Goal: Entertainment & Leisure: Consume media (video, audio)

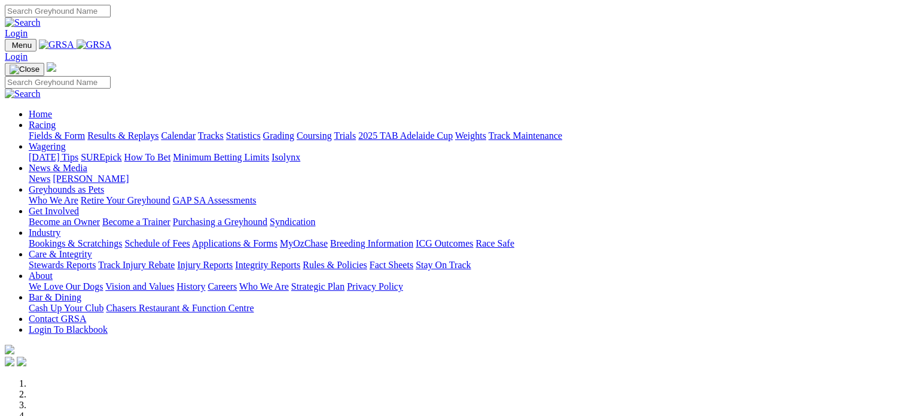
click at [74, 130] on link "Fields & Form" at bounding box center [57, 135] width 56 height 10
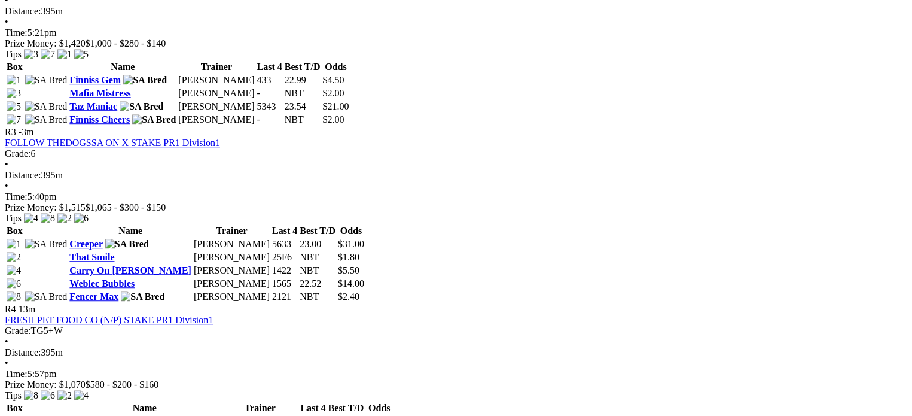
scroll to position [807, 0]
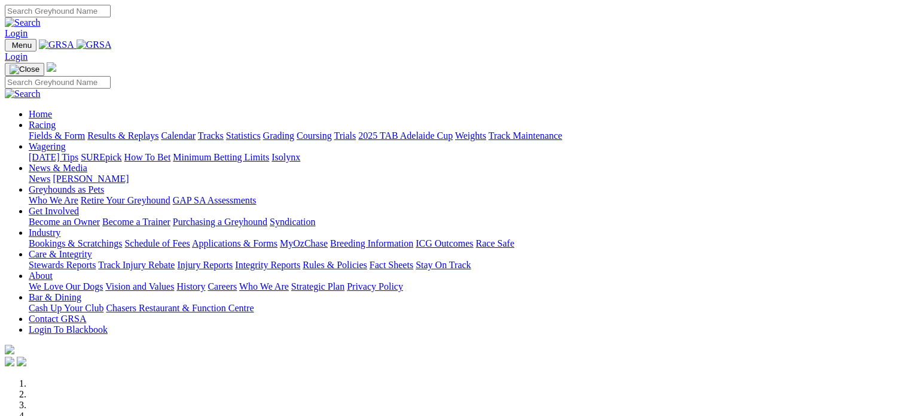
click at [154, 130] on link "Results & Replays" at bounding box center [122, 135] width 71 height 10
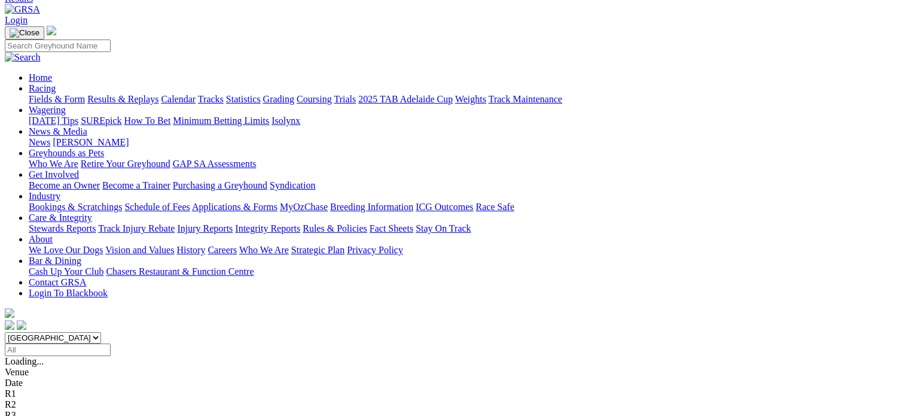
scroll to position [60, 0]
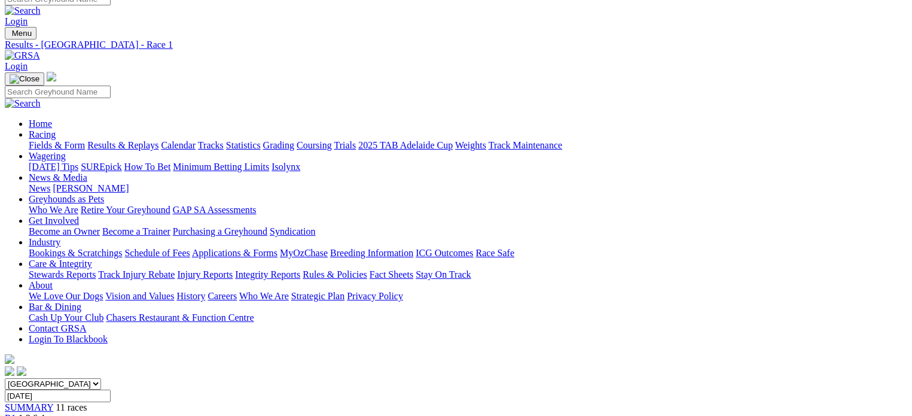
scroll to position [14, 0]
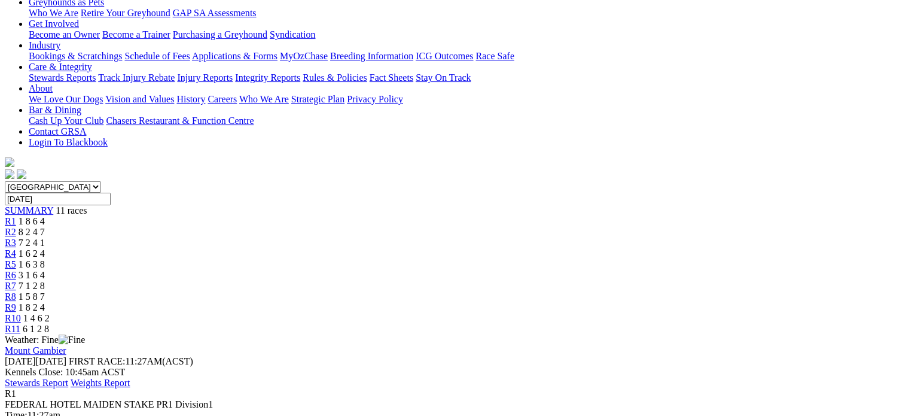
scroll to position [209, 0]
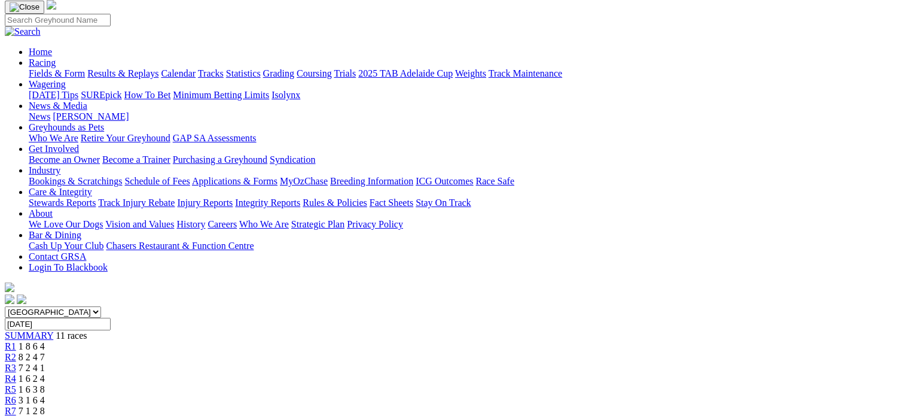
scroll to position [74, 0]
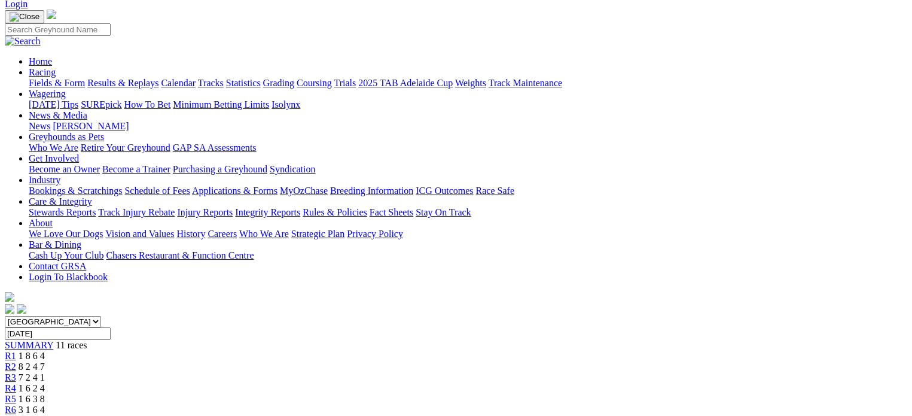
click at [16, 394] on span "R5" at bounding box center [10, 399] width 11 height 10
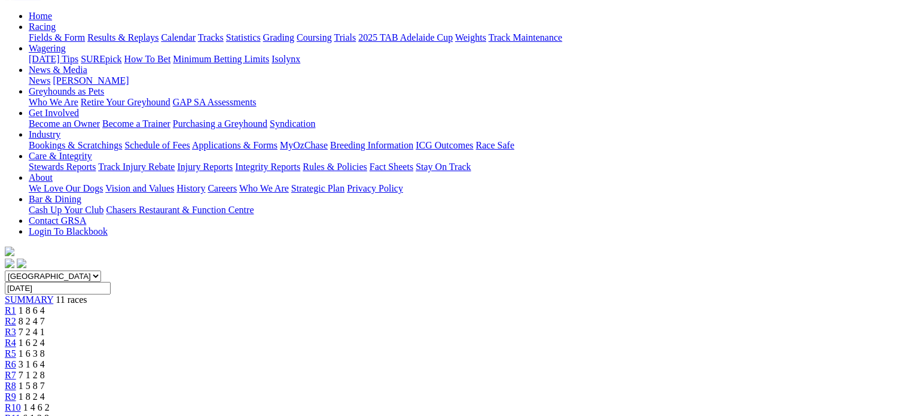
scroll to position [74, 0]
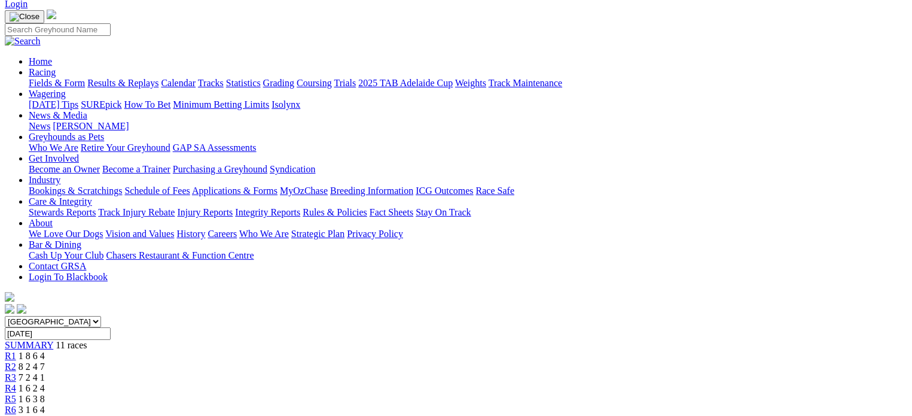
click at [45, 404] on span "3 1 6 4" at bounding box center [32, 409] width 26 height 10
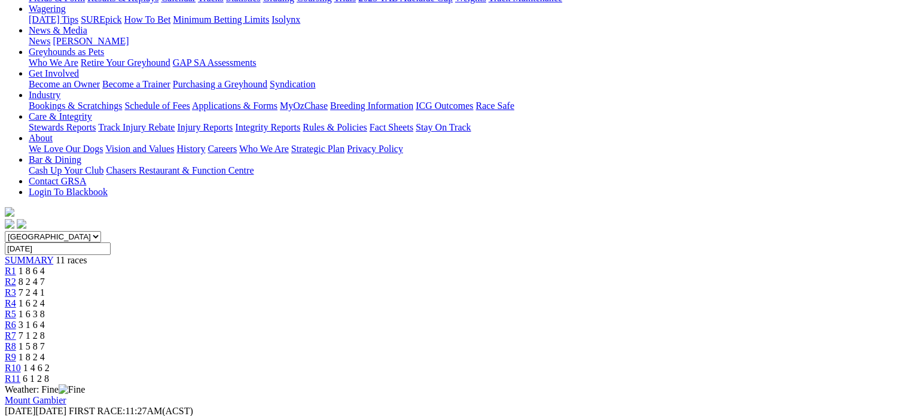
scroll to position [90, 0]
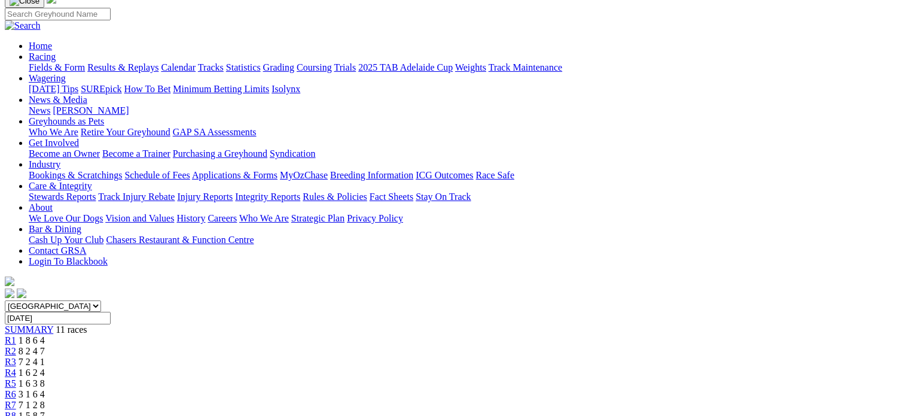
click at [16, 399] on span "R7" at bounding box center [10, 404] width 11 height 10
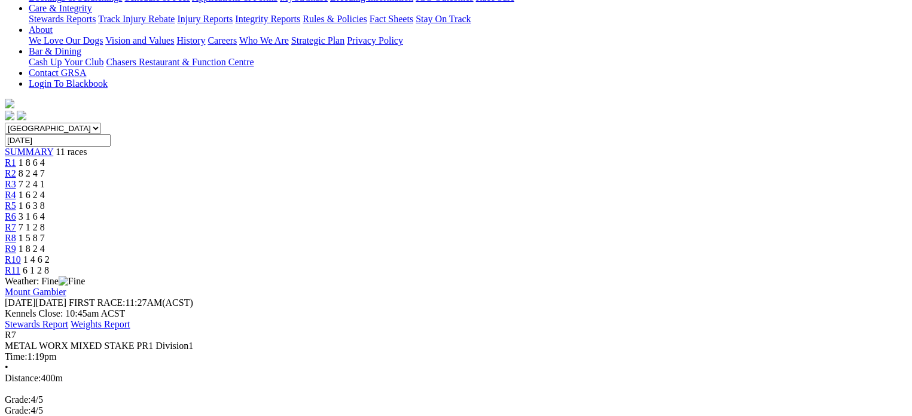
scroll to position [254, 0]
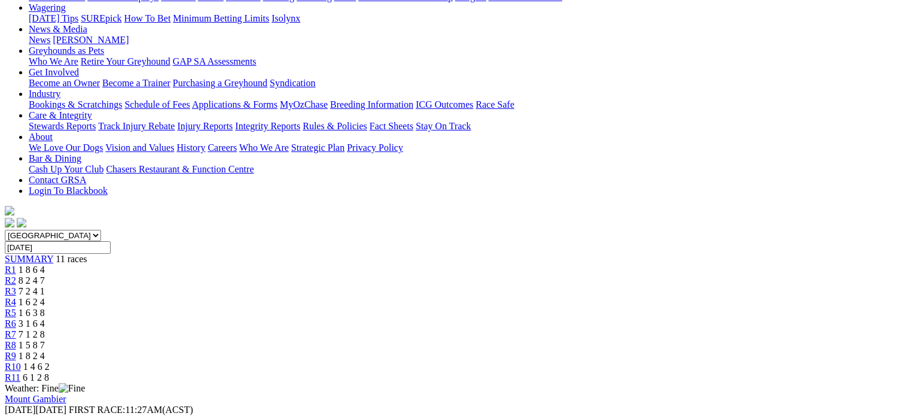
scroll to position [134, 0]
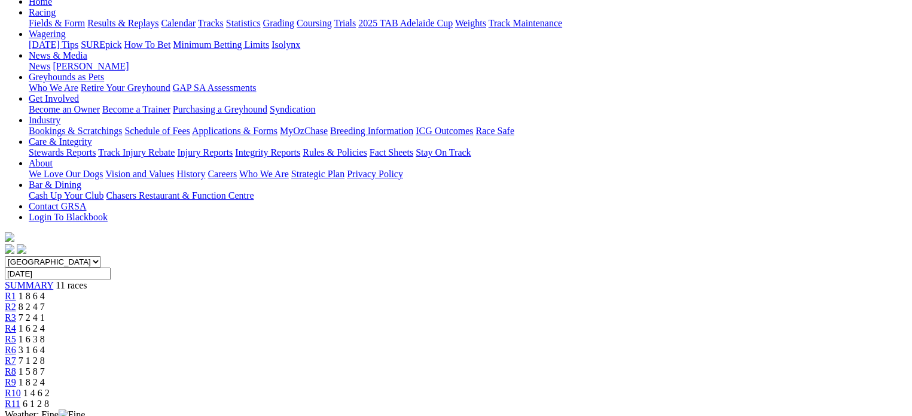
click at [45, 366] on span "1 5 8 7" at bounding box center [32, 371] width 26 height 10
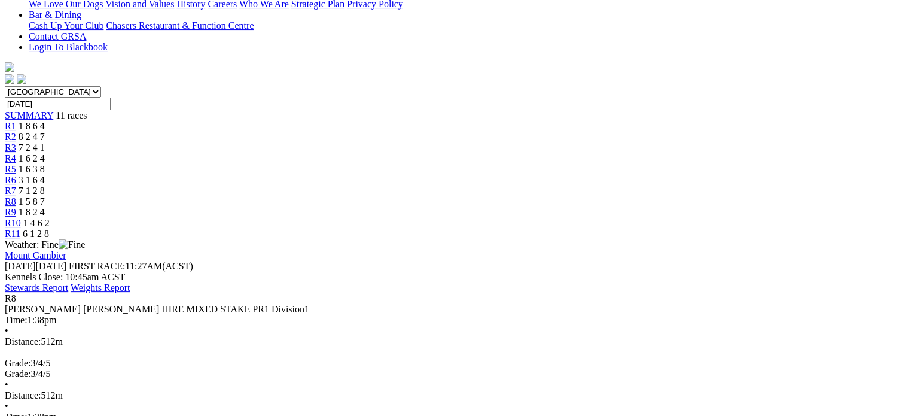
scroll to position [299, 0]
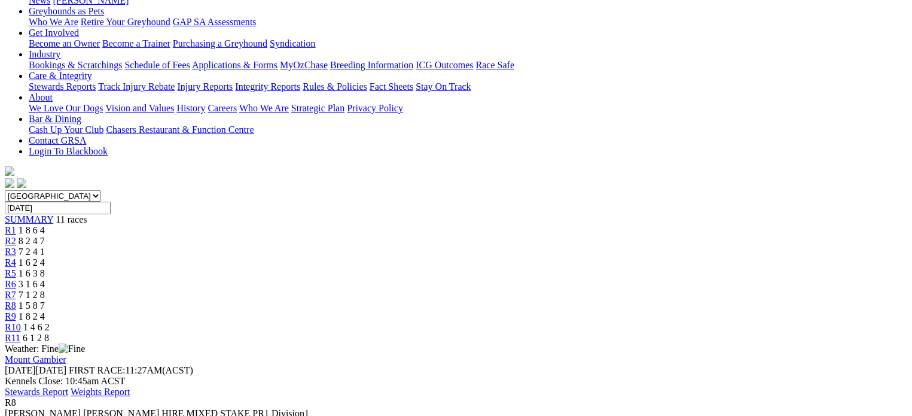
scroll to position [164, 0]
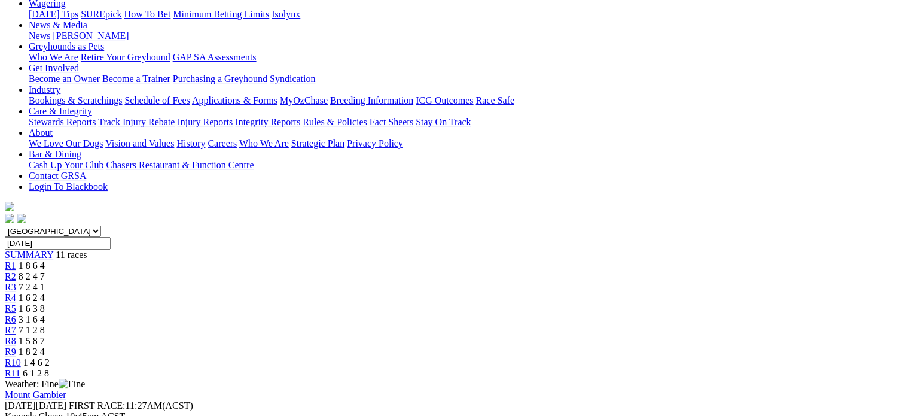
click at [699, 346] on div "R9 1 8 2 4" at bounding box center [456, 351] width 902 height 11
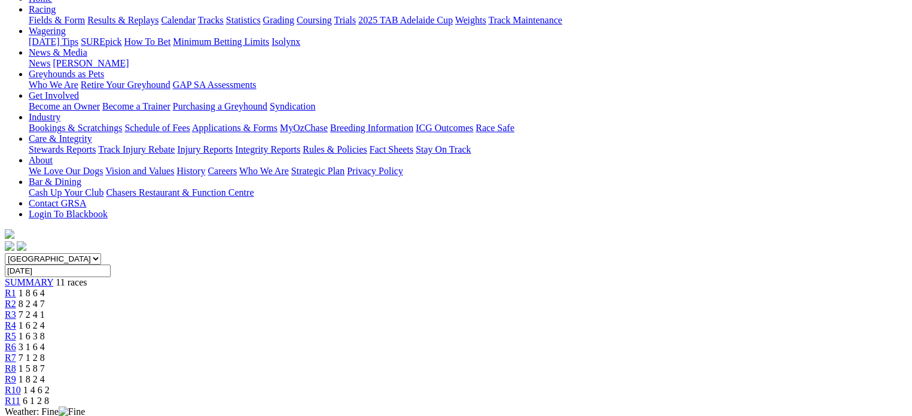
scroll to position [120, 0]
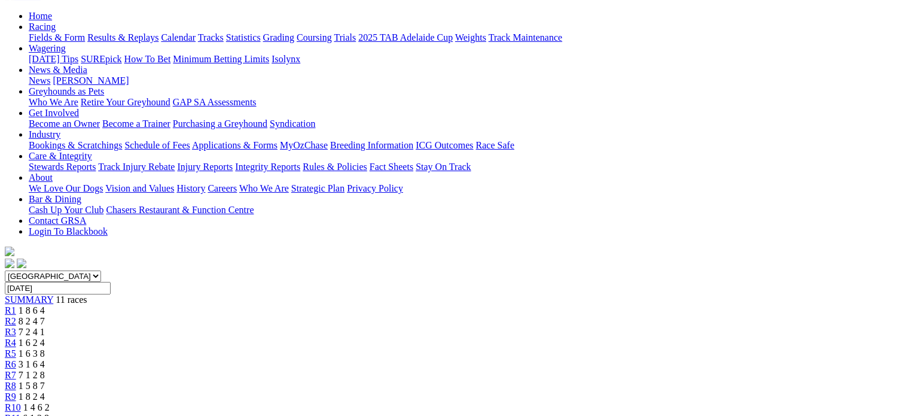
click at [50, 402] on span "1 4 6 2" at bounding box center [36, 407] width 26 height 10
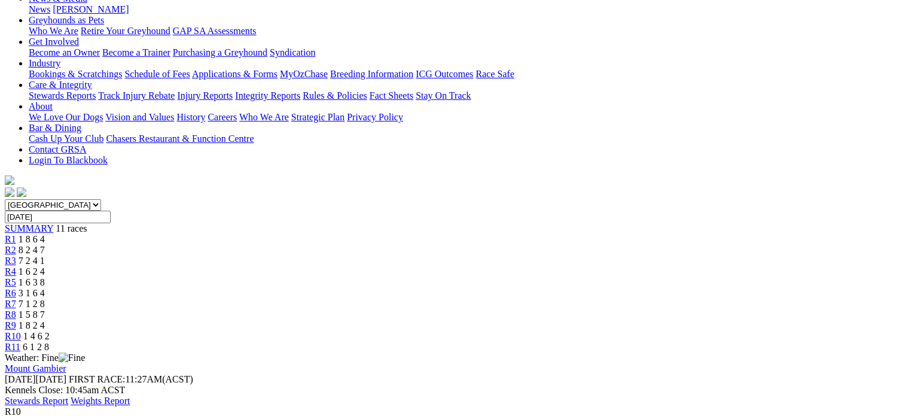
scroll to position [254, 0]
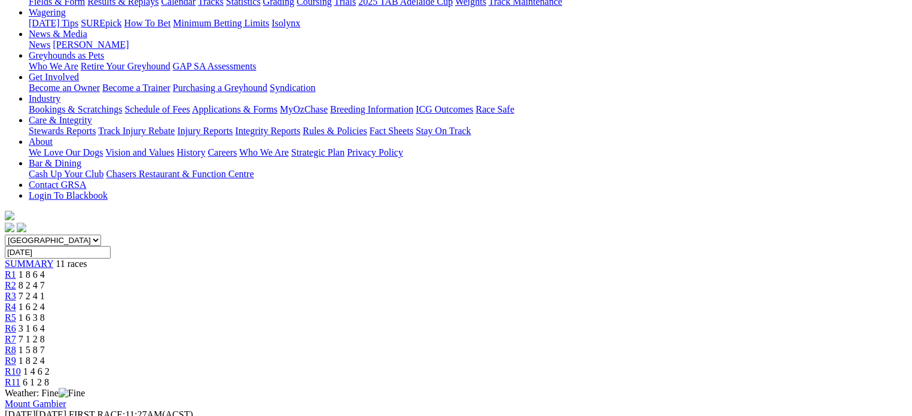
scroll to position [74, 0]
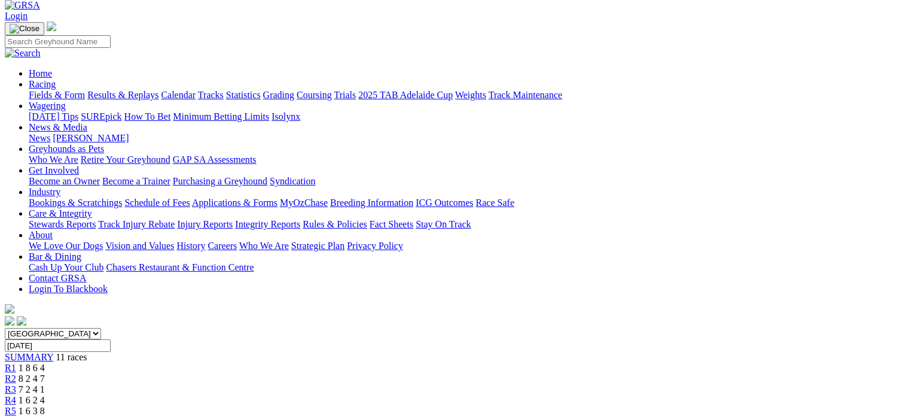
scroll to position [60, 0]
